Goal: Information Seeking & Learning: Find specific fact

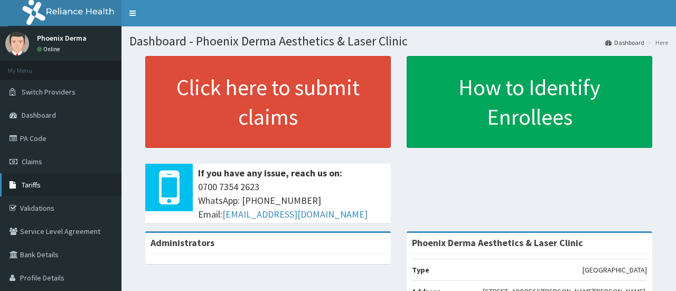
click at [41, 184] on link "Tariffs" at bounding box center [60, 184] width 121 height 23
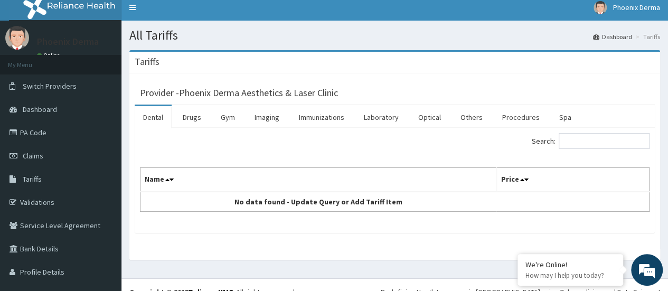
scroll to position [7, 0]
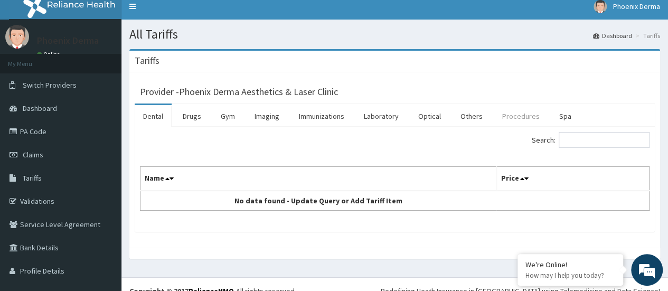
click at [510, 118] on link "Procedures" at bounding box center [521, 116] width 54 height 22
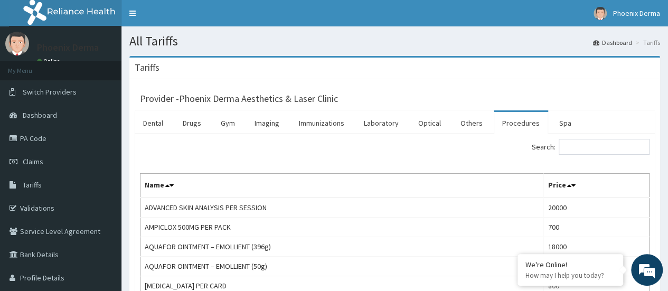
scroll to position [0, 0]
click at [554, 127] on link "Spa" at bounding box center [565, 123] width 29 height 22
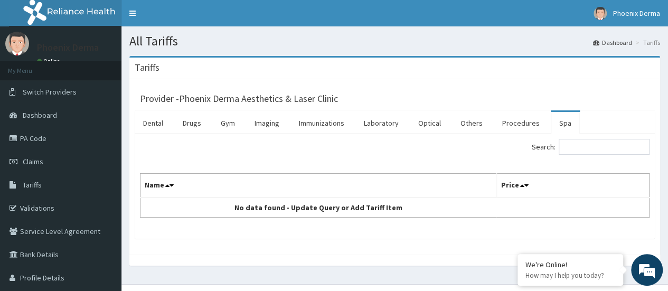
click at [513, 93] on div "Provider - Phoenix Derma Aesthetics & Laser Clinic" at bounding box center [394, 97] width 509 height 15
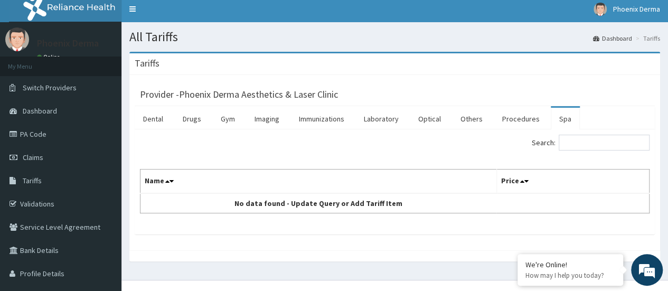
scroll to position [7, 0]
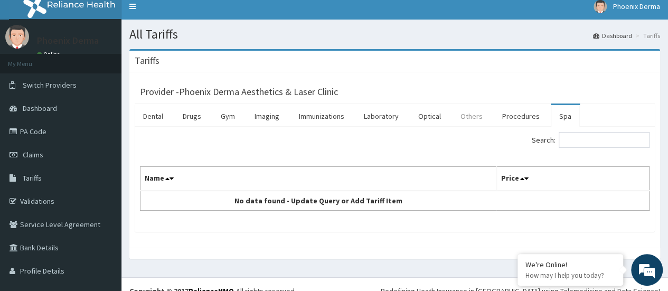
click at [465, 111] on link "Others" at bounding box center [471, 116] width 39 height 22
click at [504, 116] on link "Procedures" at bounding box center [521, 116] width 54 height 22
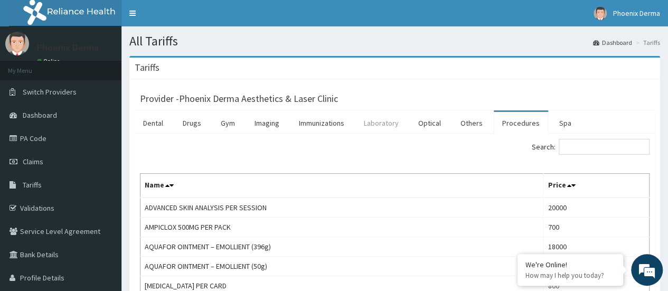
scroll to position [0, 0]
click at [373, 124] on link "Laboratory" at bounding box center [381, 123] width 52 height 22
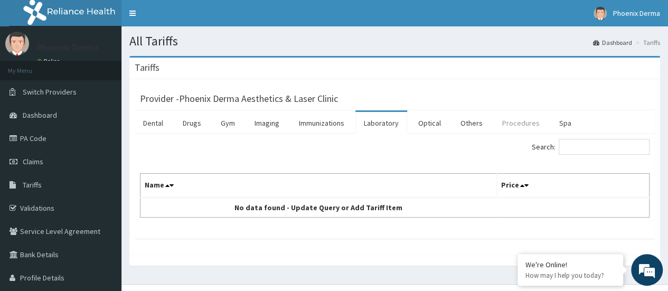
click at [513, 122] on link "Procedures" at bounding box center [521, 123] width 54 height 22
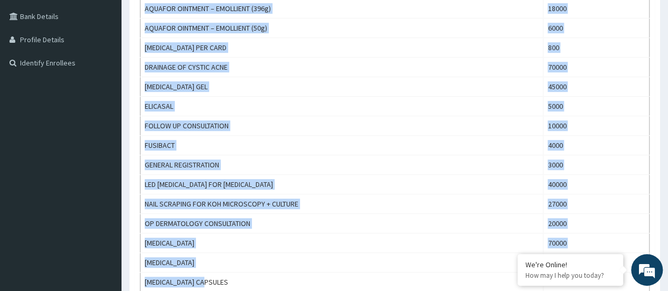
scroll to position [348, 0]
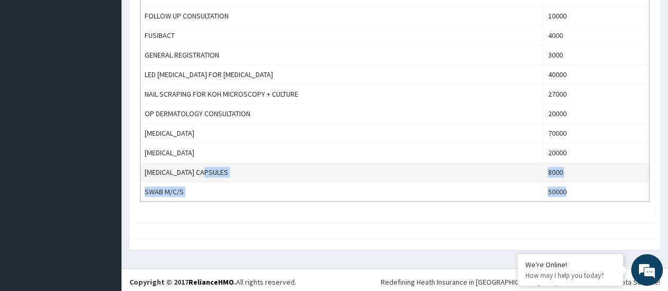
drag, startPoint x: 145, startPoint y: 67, endPoint x: 528, endPoint y: 175, distance: 398.6
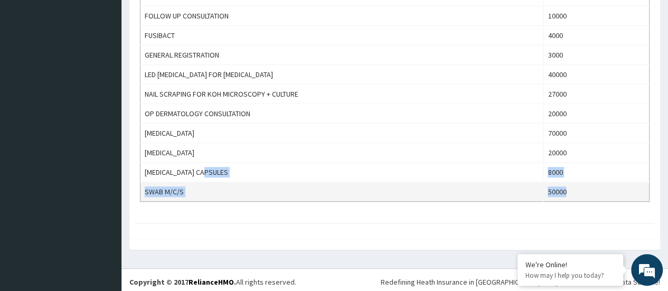
drag, startPoint x: 481, startPoint y: 196, endPoint x: 544, endPoint y: 198, distance: 62.8
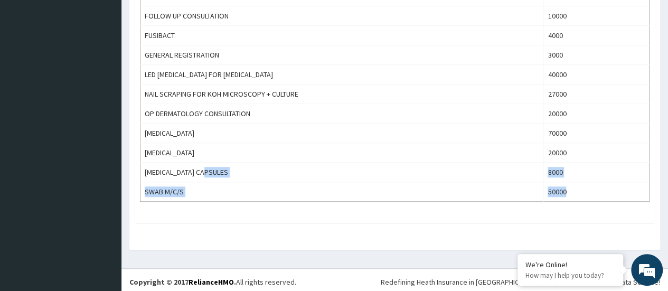
click at [481, 197] on td "SWAB M/C/S" at bounding box center [341, 192] width 403 height 20
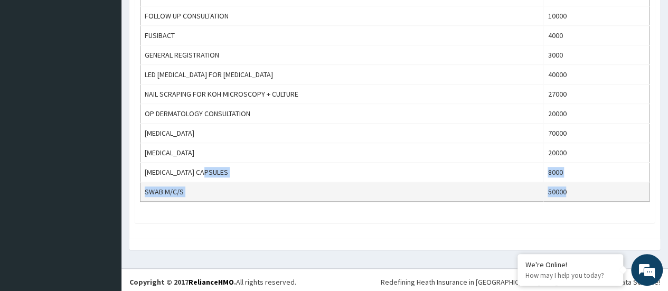
click at [580, 187] on td "50000" at bounding box center [596, 192] width 106 height 20
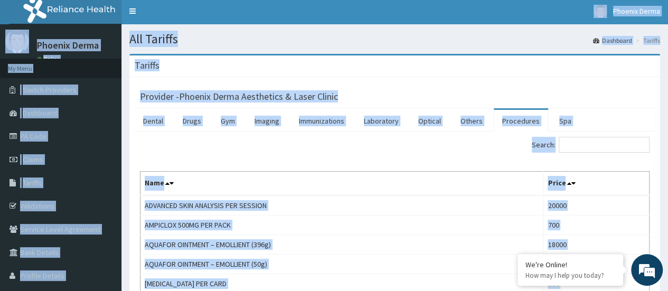
scroll to position [0, 0]
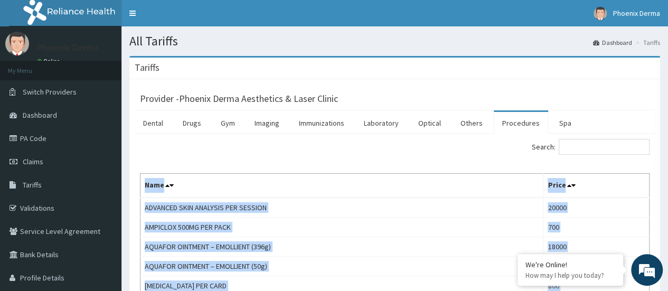
drag, startPoint x: 578, startPoint y: 190, endPoint x: 144, endPoint y: 182, distance: 433.5
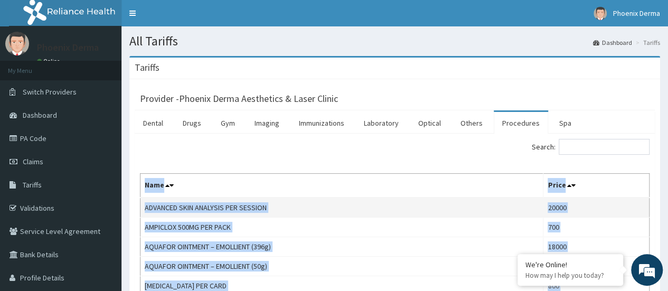
copy table "Name Price ADVANCED SKIN ANALYSIS PER SESSION 20000 AMPICLOX 500MG PER PACK 700…"
